Goal: Navigation & Orientation: Understand site structure

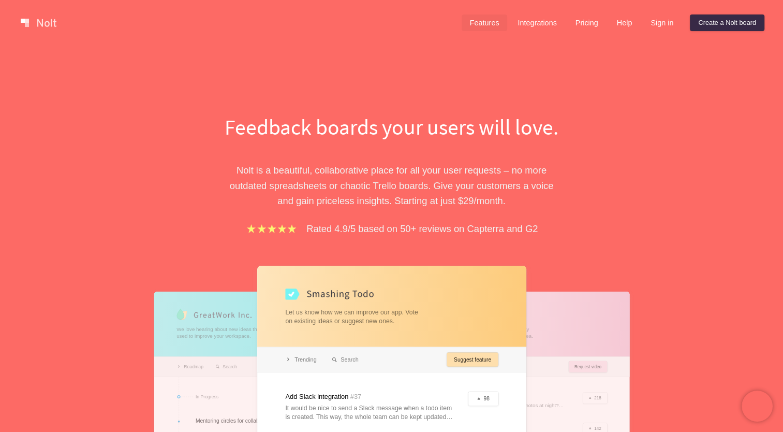
click at [485, 26] on link "Features" at bounding box center [485, 22] width 46 height 17
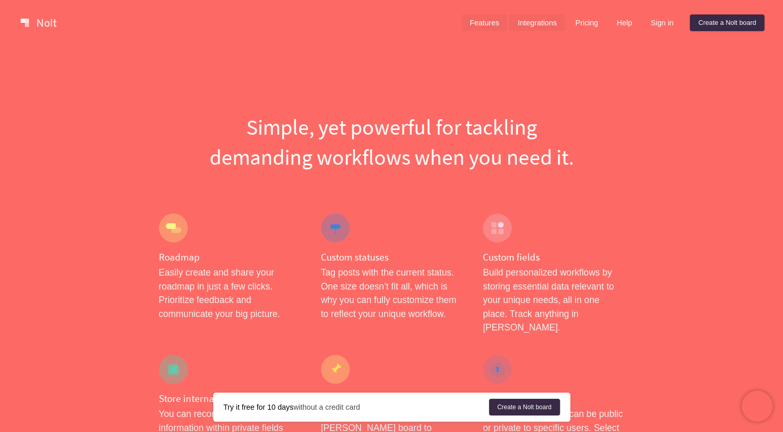
click at [530, 26] on link "Integrations" at bounding box center [536, 22] width 55 height 17
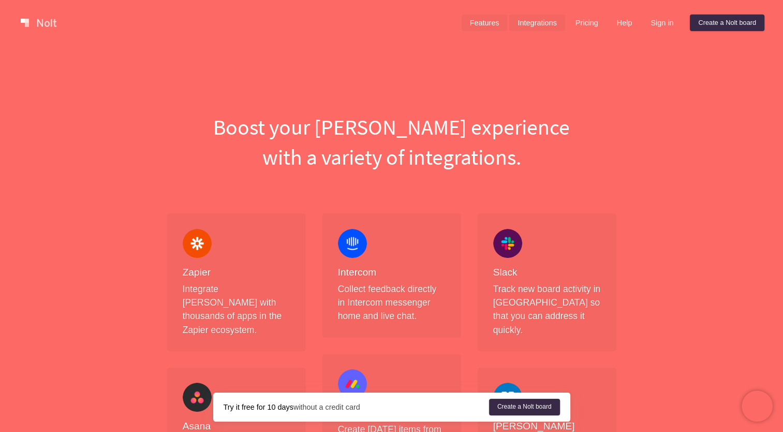
click at [488, 25] on link "Features" at bounding box center [485, 22] width 46 height 17
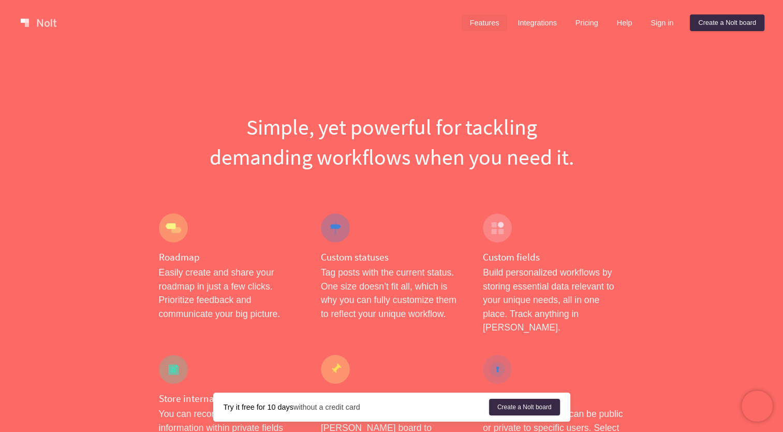
click at [38, 22] on link at bounding box center [39, 22] width 44 height 17
